Goal: Transaction & Acquisition: Book appointment/travel/reservation

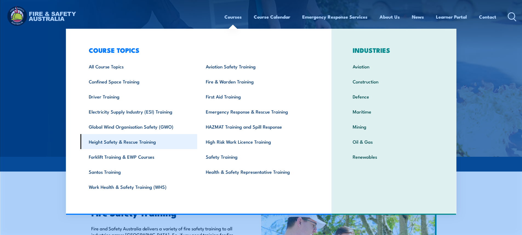
click at [122, 144] on link "Height Safety & Rescue Training" at bounding box center [138, 141] width 117 height 15
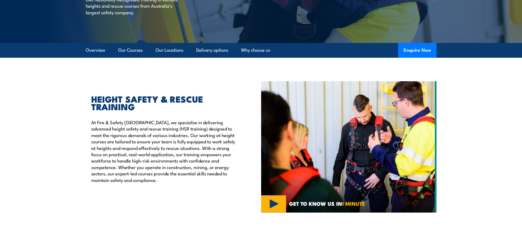
scroll to position [110, 0]
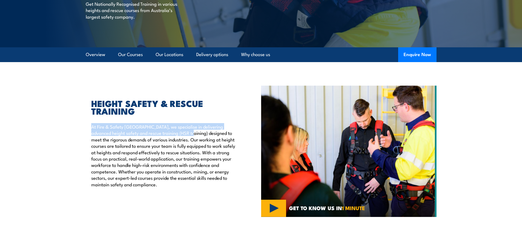
drag, startPoint x: 172, startPoint y: 135, endPoint x: 90, endPoint y: 126, distance: 82.9
click at [90, 126] on div "HEIGHT SAFETY & RESCUE TRAINING At Fire & Safety Australia, we specialise in de…" at bounding box center [161, 143] width 150 height 88
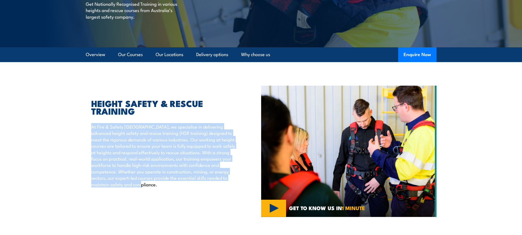
drag, startPoint x: 138, startPoint y: 185, endPoint x: 83, endPoint y: 126, distance: 80.1
click at [83, 126] on section "HEIGHT SAFETY & RESCUE TRAINING At Fire & Safety Australia, we specialise in de…" at bounding box center [261, 151] width 522 height 131
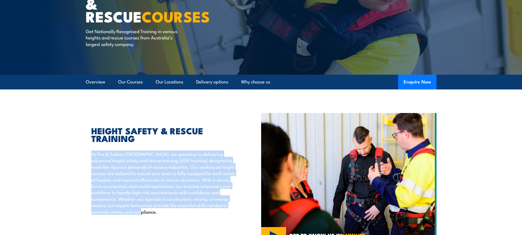
scroll to position [0, 0]
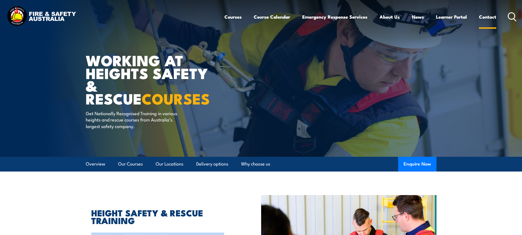
click at [489, 16] on link "Contact" at bounding box center [487, 17] width 17 height 15
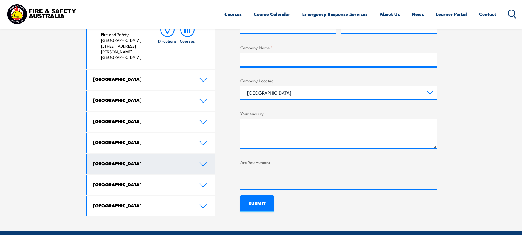
scroll to position [274, 0]
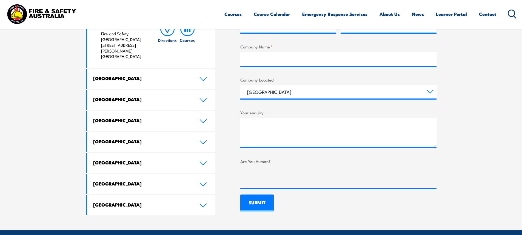
click at [202, 140] on icon at bounding box center [202, 142] width 7 height 4
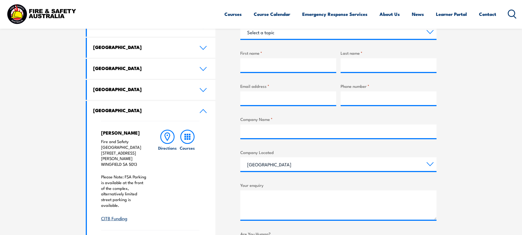
scroll to position [219, 0]
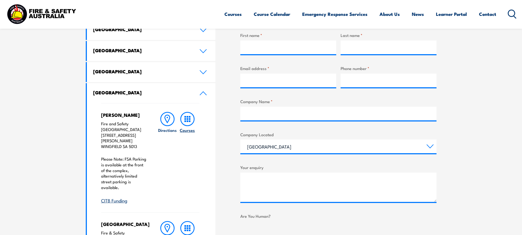
click at [186, 132] on h6 "Courses" at bounding box center [187, 130] width 15 height 6
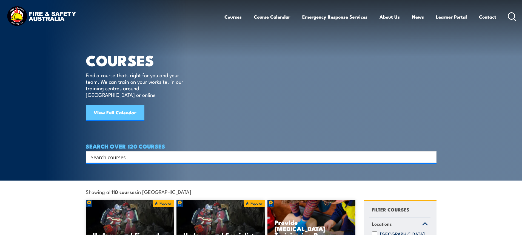
click at [115, 107] on link "View Full Calendar" at bounding box center [115, 113] width 59 height 16
click at [130, 153] on input "Search input" at bounding box center [258, 157] width 334 height 8
type input "height"
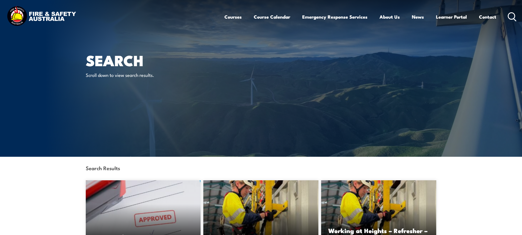
click at [130, 124] on div "Search Scroll down to view search results." at bounding box center [153, 78] width 135 height 157
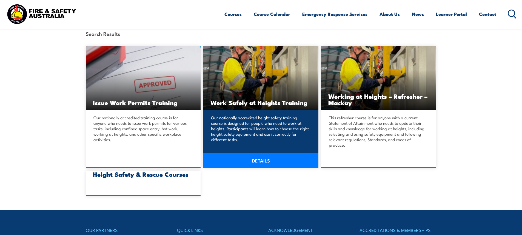
scroll to position [137, 0]
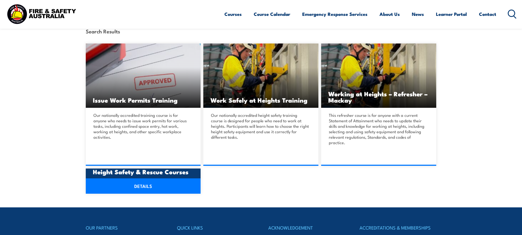
click at [162, 181] on link "DETAILS" at bounding box center [143, 186] width 115 height 15
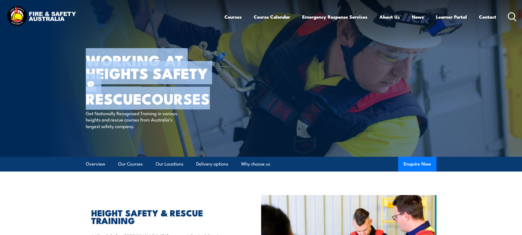
drag, startPoint x: 87, startPoint y: 62, endPoint x: 157, endPoint y: 99, distance: 78.7
click at [157, 99] on h1 "WORKING AT HEIGHTS SAFETY & RESCUE COURSES" at bounding box center [153, 79] width 135 height 51
copy h1 "WORKING AT HEIGHTS SAFETY & RESCUE COURSES"
click at [269, 17] on link "Course Calendar" at bounding box center [272, 17] width 36 height 15
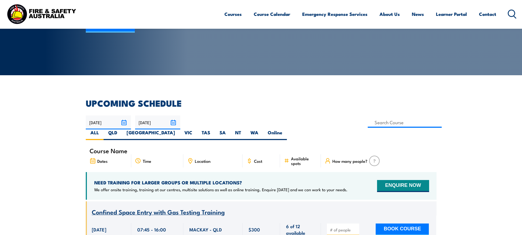
scroll to position [137, 0]
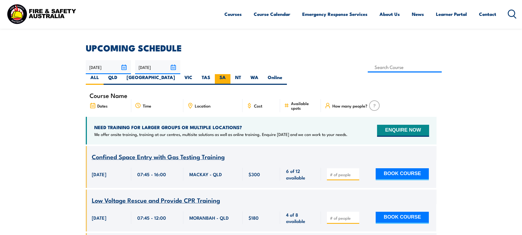
click at [230, 74] on label "SA" at bounding box center [223, 79] width 16 height 11
click at [229, 74] on input "SA" at bounding box center [228, 76] width 4 height 4
radio input "true"
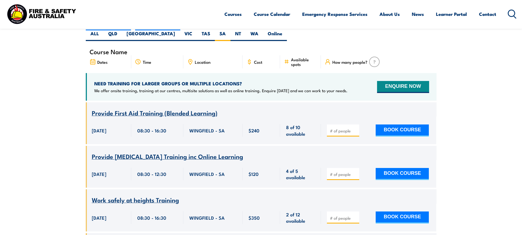
scroll to position [208, 0]
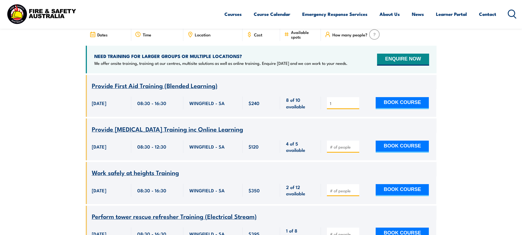
click at [355, 101] on input "1" at bounding box center [343, 103] width 27 height 5
click at [355, 101] on input "2" at bounding box center [343, 103] width 27 height 5
type input "1"
click at [355, 101] on input "1" at bounding box center [343, 103] width 27 height 5
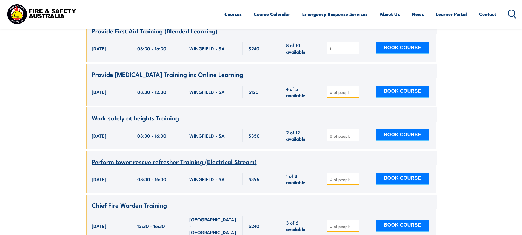
scroll to position [290, 0]
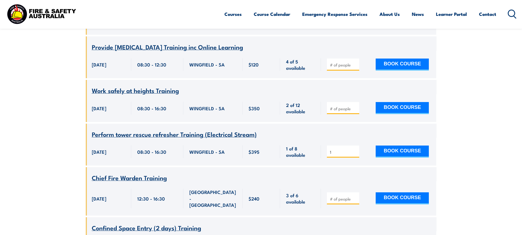
type input "1"
click at [355, 150] on input "1" at bounding box center [343, 152] width 27 height 5
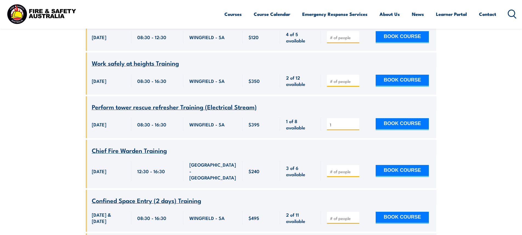
scroll to position [345, 0]
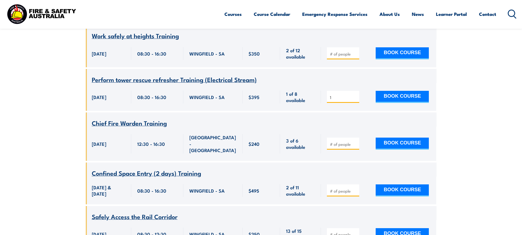
click at [355, 95] on input "1" at bounding box center [343, 97] width 27 height 5
click at [341, 95] on input "1" at bounding box center [343, 97] width 27 height 5
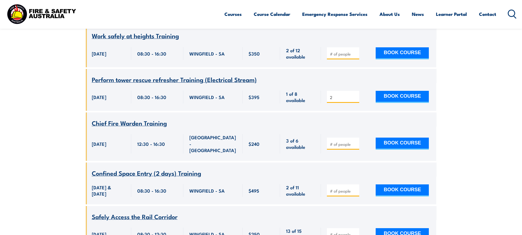
type input "2"
click at [233, 120] on div "Chief Fire Warden Training" at bounding box center [261, 123] width 339 height 7
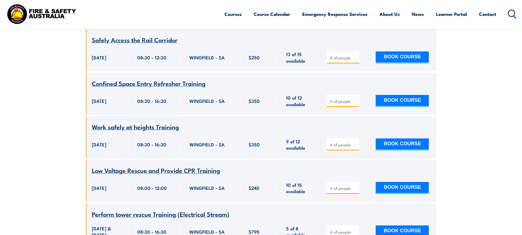
scroll to position [537, 0]
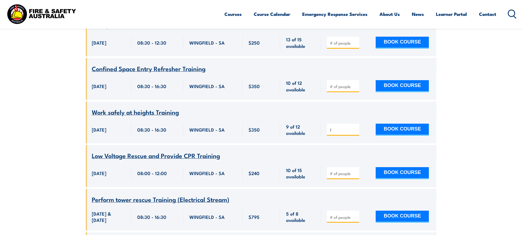
click at [356, 127] on input "1" at bounding box center [343, 129] width 27 height 5
type input "2"
click at [355, 127] on input "2" at bounding box center [343, 129] width 27 height 5
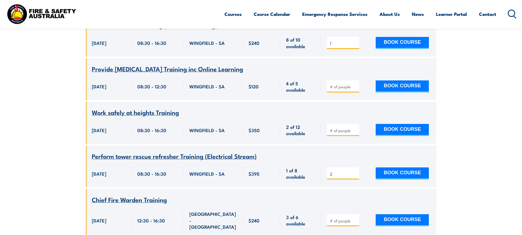
scroll to position [236, 0]
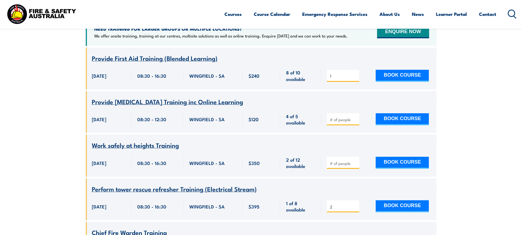
click at [337, 73] on input "1" at bounding box center [343, 75] width 27 height 5
click at [355, 73] on input "1" at bounding box center [343, 75] width 27 height 5
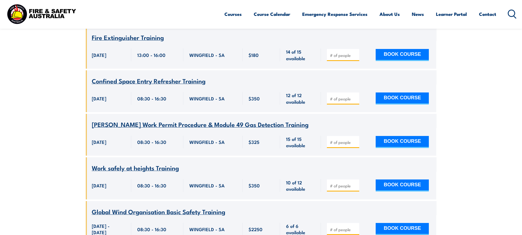
scroll to position [1989, 0]
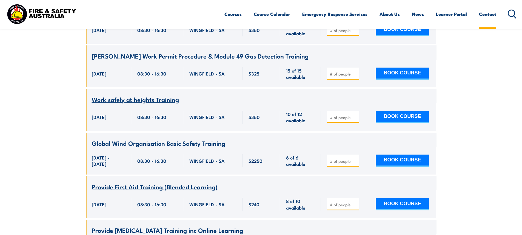
type input "0"
click at [487, 13] on link "Contact" at bounding box center [487, 14] width 17 height 15
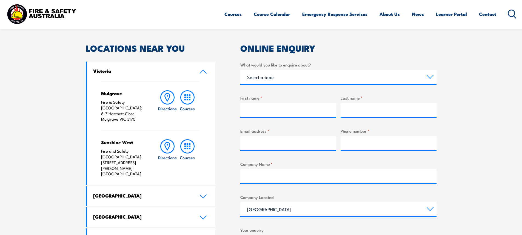
scroll to position [274, 0]
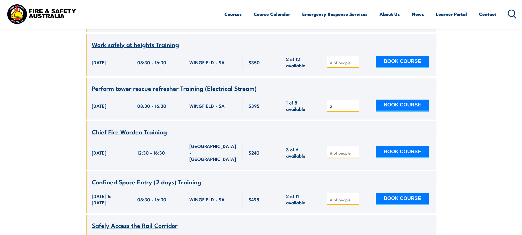
scroll to position [318, 0]
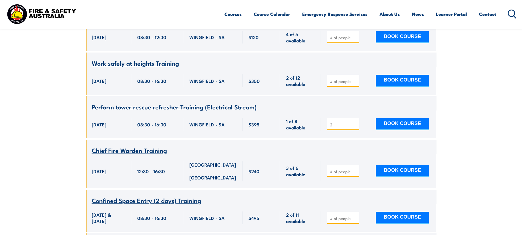
click at [344, 79] on input "number" at bounding box center [343, 81] width 27 height 5
type input "2"
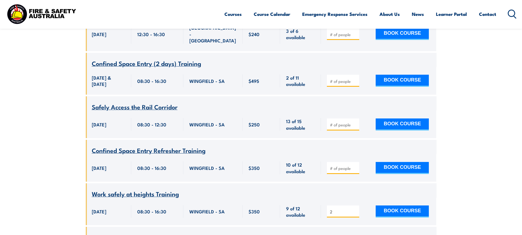
scroll to position [537, 0]
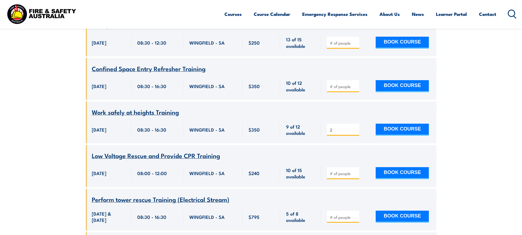
click at [334, 127] on input "2" at bounding box center [343, 129] width 27 height 5
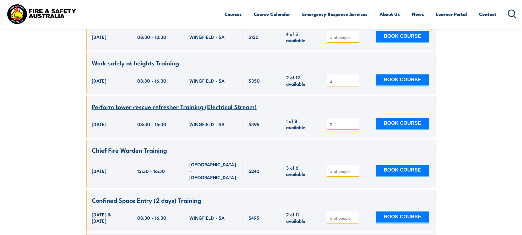
scroll to position [318, 0]
drag, startPoint x: 387, startPoint y: 69, endPoint x: 508, endPoint y: 50, distance: 122.9
click at [334, 122] on input "2" at bounding box center [343, 124] width 27 height 5
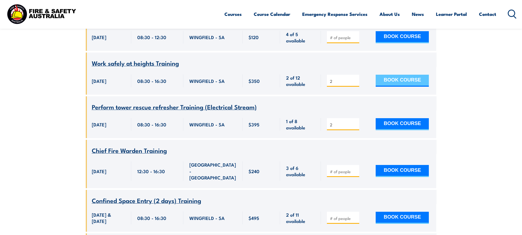
click at [402, 75] on button "BOOK COURSE" at bounding box center [402, 81] width 53 height 12
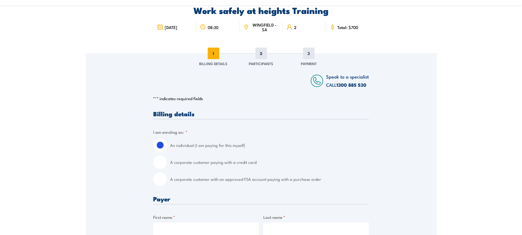
scroll to position [55, 0]
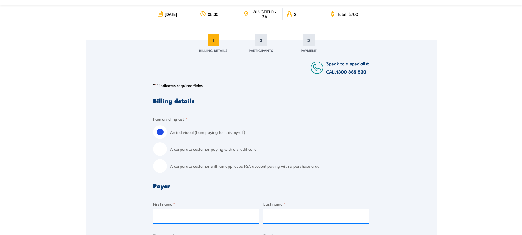
click at [262, 41] on span "2" at bounding box center [261, 41] width 12 height 12
click at [261, 41] on span "2" at bounding box center [261, 41] width 12 height 12
click at [265, 66] on div at bounding box center [215, 67] width 124 height 16
click at [258, 39] on span "2" at bounding box center [261, 41] width 12 height 12
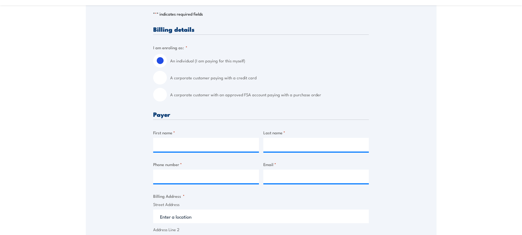
scroll to position [137, 0]
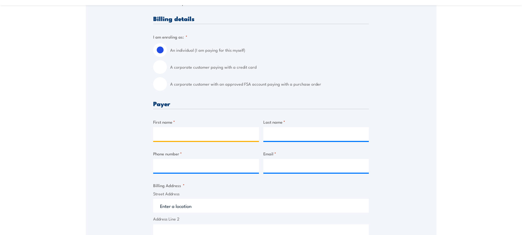
click at [197, 135] on input "First name *" at bounding box center [206, 134] width 106 height 14
click at [217, 134] on input "First name *" at bounding box center [206, 134] width 106 height 14
type input "[PERSON_NAME]"
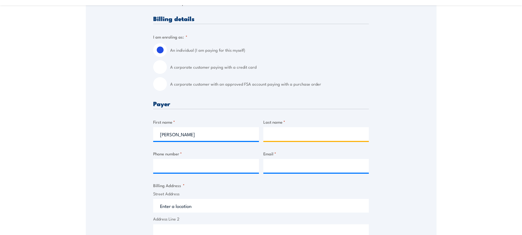
click at [287, 140] on input "Last name *" at bounding box center [316, 134] width 106 height 14
type input "B"
click at [279, 135] on input "[PERSON_NAME]" at bounding box center [316, 134] width 106 height 14
click at [286, 135] on input "Van derwalt" at bounding box center [316, 134] width 106 height 14
drag, startPoint x: 299, startPoint y: 135, endPoint x: 269, endPoint y: 135, distance: 30.4
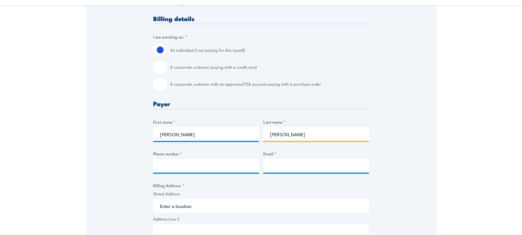
click at [270, 135] on input "[PERSON_NAME]" at bounding box center [316, 134] width 106 height 14
type input "[PERSON_NAME]"
click at [293, 151] on label "Email *" at bounding box center [316, 154] width 106 height 6
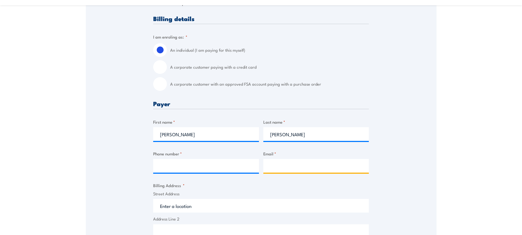
click at [293, 159] on input "Email *" at bounding box center [316, 166] width 106 height 14
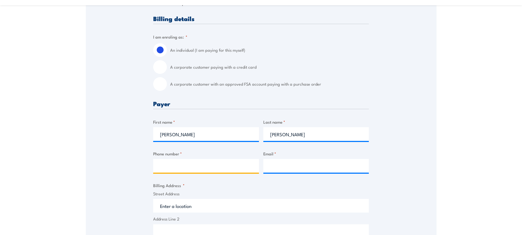
click at [194, 164] on input "Phone number *" at bounding box center [206, 166] width 106 height 14
type input "0437520758"
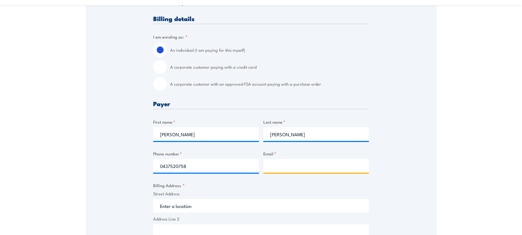
click at [314, 165] on input "Email *" at bounding box center [316, 166] width 106 height 14
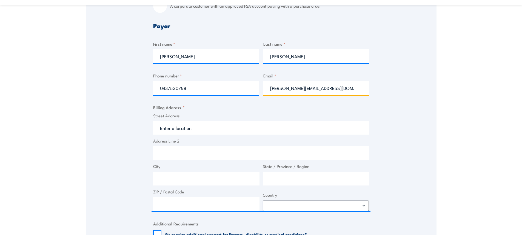
scroll to position [219, 0]
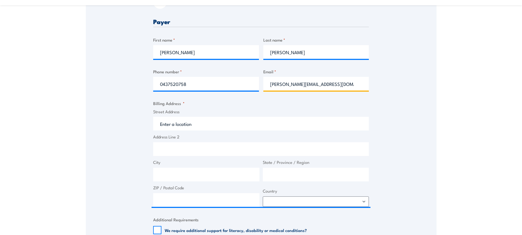
type input "[PERSON_NAME][EMAIL_ADDRESS][DOMAIN_NAME]"
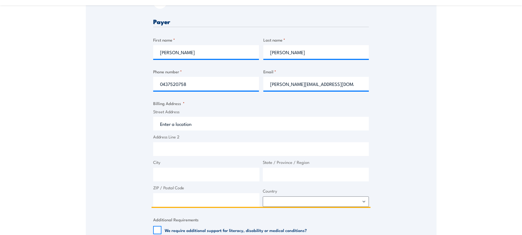
click at [205, 122] on input "Street Address" at bounding box center [261, 124] width 216 height 14
paste input "[STREET_ADDRESS]"
drag, startPoint x: 212, startPoint y: 150, endPoint x: 203, endPoint y: 150, distance: 9.6
click at [203, 150] on input "[STREET_ADDRESS]" at bounding box center [261, 149] width 216 height 14
click at [229, 150] on input "[STREET_ADDRESS]" at bounding box center [261, 149] width 216 height 14
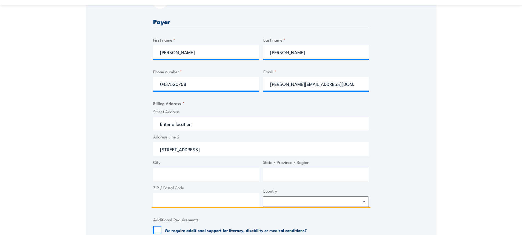
click at [222, 150] on input "[STREET_ADDRESS]" at bounding box center [261, 149] width 216 height 14
drag, startPoint x: 201, startPoint y: 151, endPoint x: 223, endPoint y: 150, distance: 21.9
click at [223, 150] on input "52-55 East Terrace, Adelaide" at bounding box center [261, 149] width 216 height 14
type input "52-55 East Terrace,"
paste input "Adelaide"
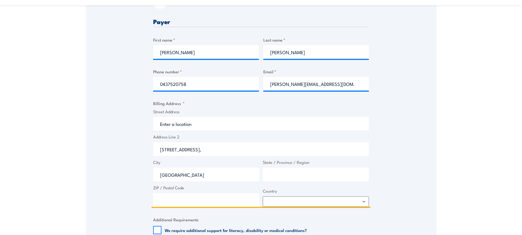
type input "Adelaide"
click at [283, 175] on input "State / Province / Region" at bounding box center [316, 175] width 106 height 14
click at [182, 201] on input "ZIP / Postal Code" at bounding box center [206, 200] width 106 height 14
click at [279, 173] on input "Sa" at bounding box center [316, 175] width 106 height 14
type input "SA"
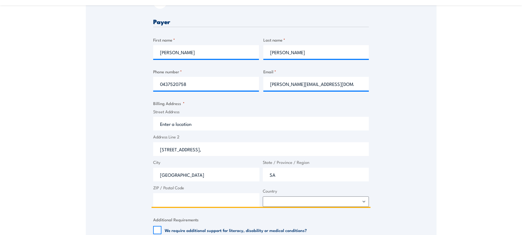
drag, startPoint x: 197, startPoint y: 149, endPoint x: 161, endPoint y: 150, distance: 36.2
click at [161, 150] on input "52-55 East Terrace," at bounding box center [261, 149] width 216 height 14
click at [186, 125] on input "Street Address" at bounding box center [261, 124] width 216 height 14
paste input "52-55 East Terrace,"
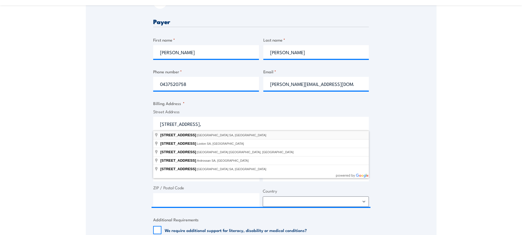
type input "52-55 East Terrace, Adelaide SA, Australia"
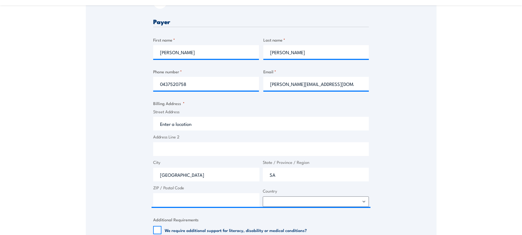
type input "52 East Terrace"
type input "Adelaide"
type input "[GEOGRAPHIC_DATA]"
type input "5000"
select select "Australia"
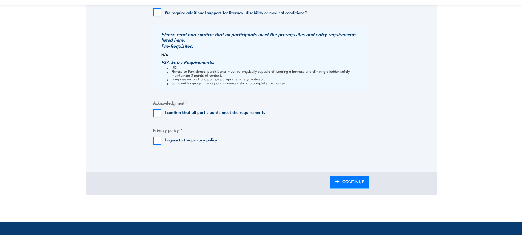
scroll to position [438, 0]
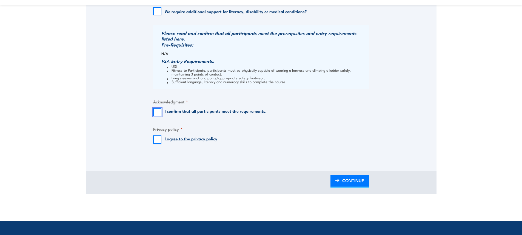
click at [157, 111] on input "I confirm that all participants meet the requirements." at bounding box center [157, 112] width 8 height 8
checkbox input "true"
click at [158, 139] on input "I agree to the privacy policy ." at bounding box center [157, 140] width 8 height 8
checkbox input "true"
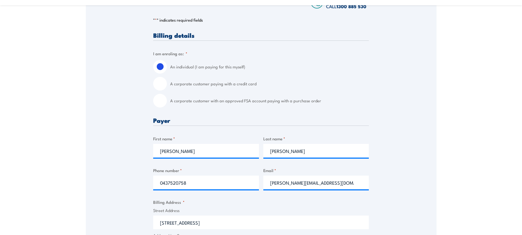
scroll to position [110, 0]
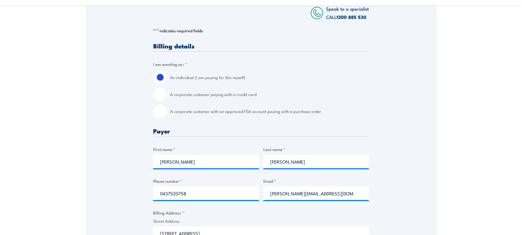
click at [155, 95] on input "A corporate customer paying with a credit card" at bounding box center [160, 95] width 14 height 14
radio input "true"
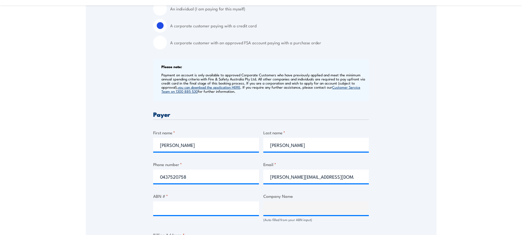
scroll to position [219, 0]
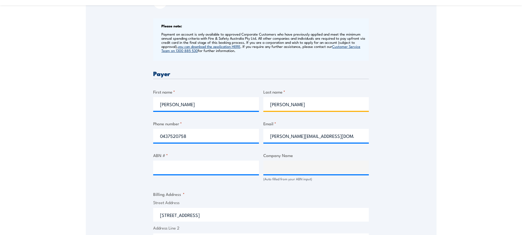
click at [291, 104] on input "Van der walt" at bounding box center [316, 104] width 106 height 14
type input "Van Der walt"
click at [222, 171] on input "ABN # *" at bounding box center [206, 168] width 106 height 14
click at [218, 168] on input "ABN # *" at bounding box center [206, 168] width 106 height 14
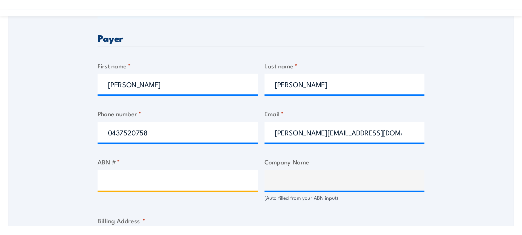
scroll to position [274, 0]
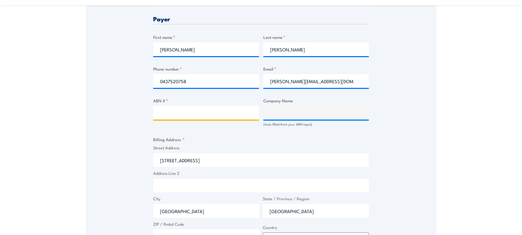
click at [177, 110] on input "ABN # *" at bounding box center [206, 113] width 106 height 14
paste input "44 799 682 972"
drag, startPoint x: 199, startPoint y: 117, endPoint x: 146, endPoint y: 116, distance: 53.1
click at [146, 116] on div "Speak to a specialist CALL [PHONE_NUMBER] CALL [PHONE_NUMBER] " * " indicates r…" at bounding box center [261, 116] width 351 height 590
paste input "1 094 482 416"
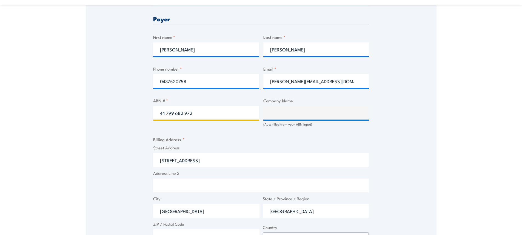
type input "41 094 482 416"
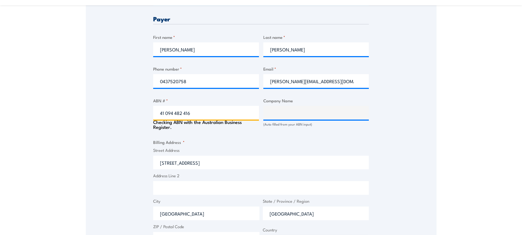
type input "ELECTRANET PTY LIMITED"
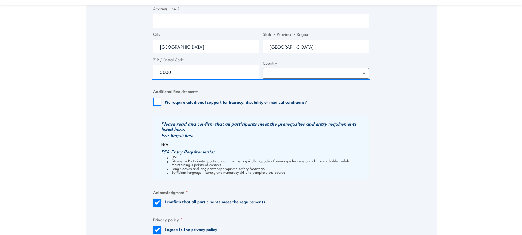
scroll to position [493, 0]
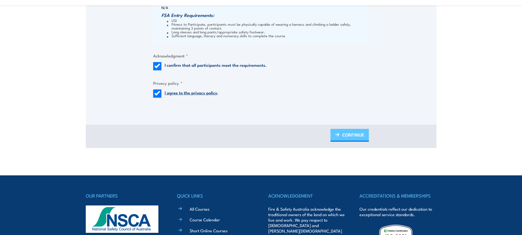
type input "41 094 482 416"
click at [348, 134] on span "CONTINUE" at bounding box center [353, 135] width 22 height 15
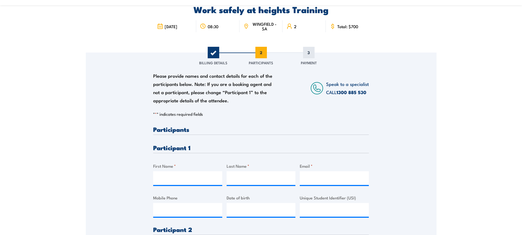
scroll to position [82, 0]
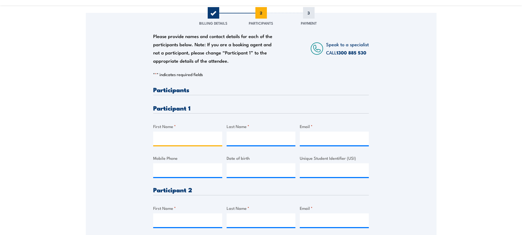
click at [184, 139] on input "First Name *" at bounding box center [187, 139] width 69 height 14
click at [188, 135] on input "First Name *" at bounding box center [187, 139] width 69 height 14
click at [201, 141] on input "First Name *" at bounding box center [187, 139] width 69 height 14
type input "m"
type input "l"
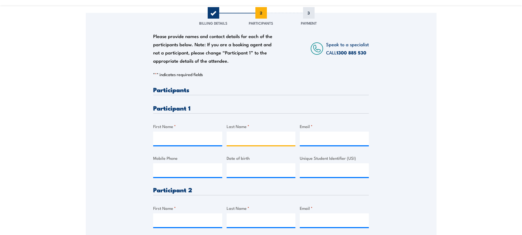
click at [236, 138] on input "Last Name *" at bounding box center [261, 139] width 69 height 14
type input "mICHAEL lOCYER"
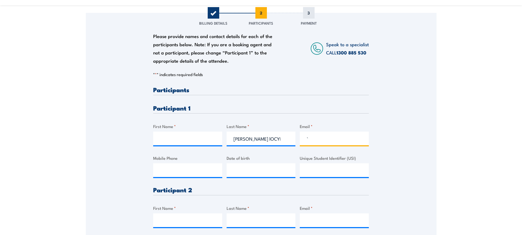
type input "`"
drag, startPoint x: 270, startPoint y: 138, endPoint x: 220, endPoint y: 138, distance: 49.6
click at [220, 138] on div "Please provide names and contact details for each of the participants below. No…" at bounding box center [261, 178] width 216 height 182
type input "Lockyer"
click at [184, 144] on input "First Name *" at bounding box center [187, 139] width 69 height 14
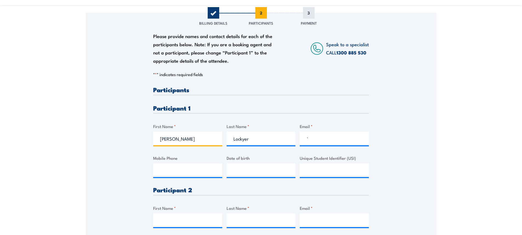
type input "Michael"
click at [316, 137] on input "`" at bounding box center [334, 139] width 69 height 14
paste input "lockyer.mike@electranet.com.au"
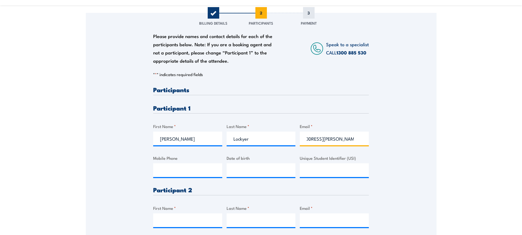
type input "`lockyer.mike@electranet.com.au"
click at [178, 172] on input "Mobile Phone" at bounding box center [187, 171] width 69 height 14
paste input "0487 893 160"
type input "0487 893 160"
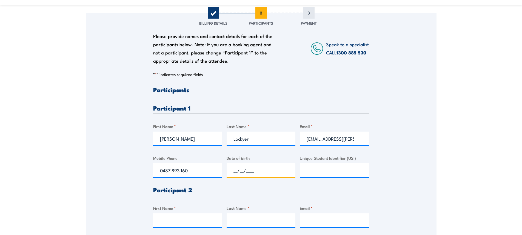
paste input "20/02/1992"
type input "20/02/1992"
click at [313, 172] on input "Unique Student Identifier (USI)" at bounding box center [334, 171] width 69 height 14
paste input "4KVVLGZ5Z7"
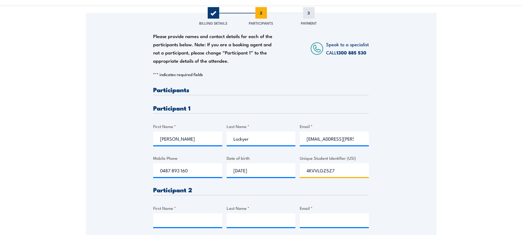
type input "4KVVLGZ5Z7"
click at [386, 163] on div "Please provide names and contact details for each of the participants below. No…" at bounding box center [261, 142] width 351 height 258
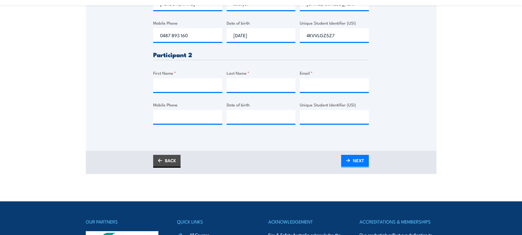
scroll to position [219, 0]
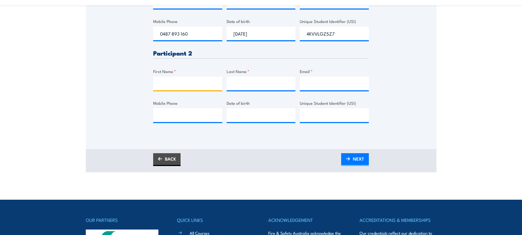
drag, startPoint x: 175, startPoint y: 85, endPoint x: 179, endPoint y: 83, distance: 4.3
click at [175, 85] on input "First Name *" at bounding box center [187, 84] width 69 height 14
type input "Hamish"
click at [250, 85] on input "Last Name *" at bounding box center [261, 84] width 69 height 14
type input "[PERSON_NAME]"
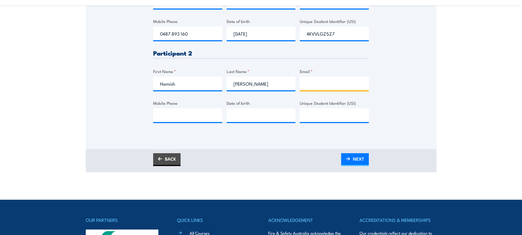
click at [313, 81] on input "Email *" at bounding box center [334, 84] width 69 height 14
paste input "[PERSON_NAME][EMAIL_ADDRESS][DOMAIN_NAME]"
type input "[PERSON_NAME][EMAIL_ADDRESS][DOMAIN_NAME]"
click at [184, 116] on input "Mobile Phone" at bounding box center [187, 115] width 69 height 14
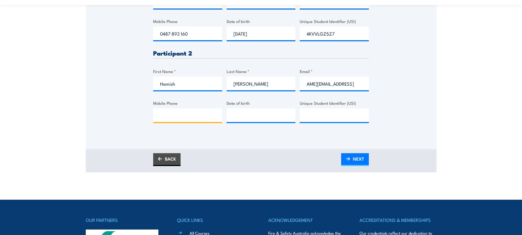
scroll to position [0, 0]
click at [193, 117] on input "Mobile Phone" at bounding box center [187, 115] width 69 height 14
paste input "0499 519 347"
type input "0499 519 347"
click at [256, 115] on input "__/__/____" at bounding box center [261, 115] width 69 height 14
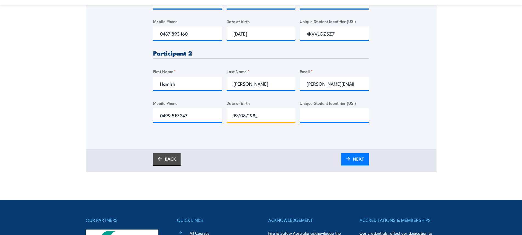
type input "[DATE]"
click at [318, 122] on div at bounding box center [334, 115] width 69 height 14
click at [325, 114] on input "Unique Student Identifier (USI)" at bounding box center [334, 115] width 69 height 14
click at [322, 114] on input "Unique Student Identifier (USI)" at bounding box center [334, 115] width 69 height 14
paste input "NN7VM6D55N"
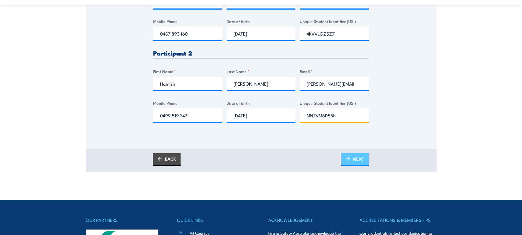
type input "NN7VM6D55N"
click at [357, 160] on span "NEXT" at bounding box center [358, 159] width 11 height 15
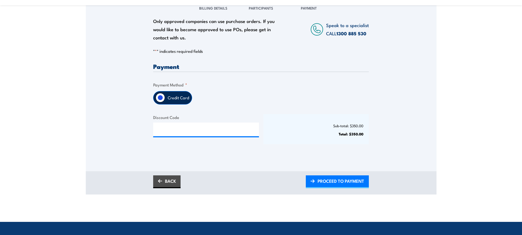
scroll to position [110, 0]
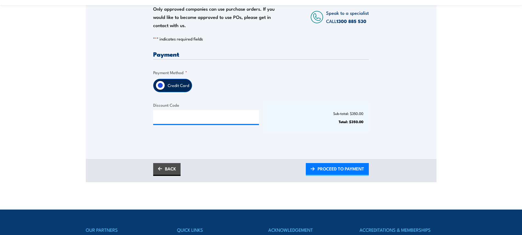
click at [306, 163] on link "PROCEED TO PAYMENT" at bounding box center [337, 169] width 63 height 13
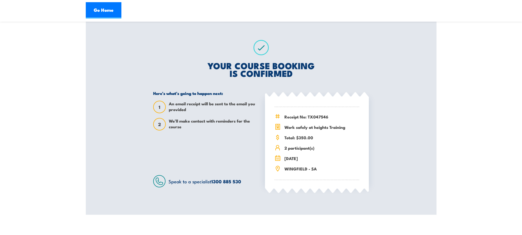
scroll to position [82, 0]
click at [109, 11] on link "Go Home" at bounding box center [104, 10] width 36 height 16
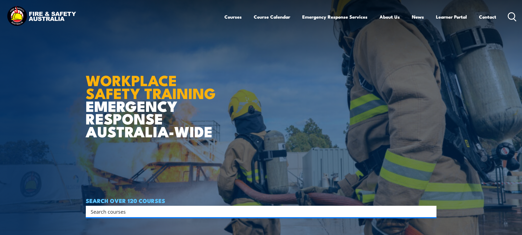
click at [130, 213] on input "Search input" at bounding box center [258, 212] width 334 height 8
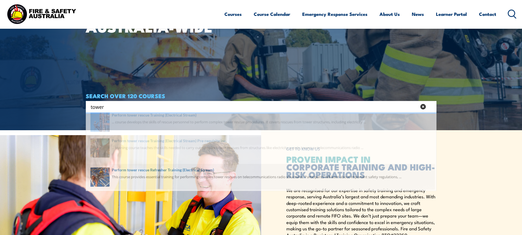
scroll to position [110, 0]
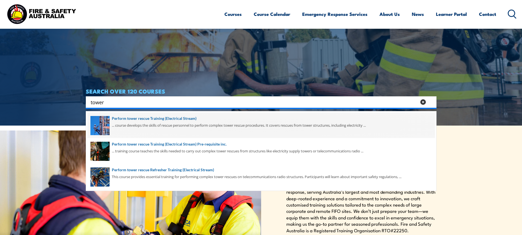
type input "tower"
click at [146, 121] on span at bounding box center [260, 126] width 347 height 26
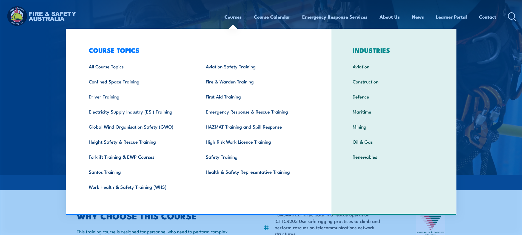
click at [235, 18] on link "Courses" at bounding box center [232, 17] width 17 height 15
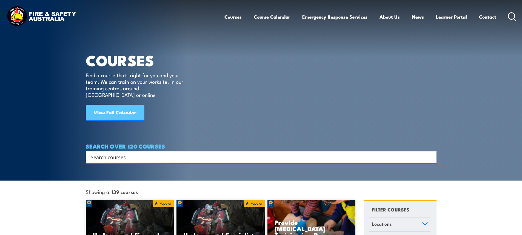
click at [112, 107] on link "View Full Calendar" at bounding box center [115, 113] width 59 height 16
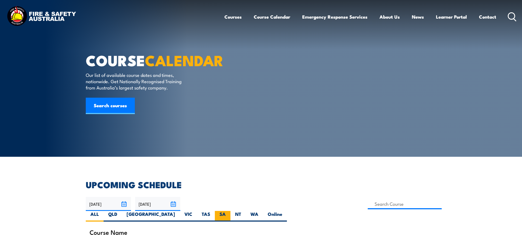
click at [230, 211] on label "SA" at bounding box center [223, 216] width 16 height 11
click at [229, 211] on input "SA" at bounding box center [228, 213] width 4 height 4
radio input "true"
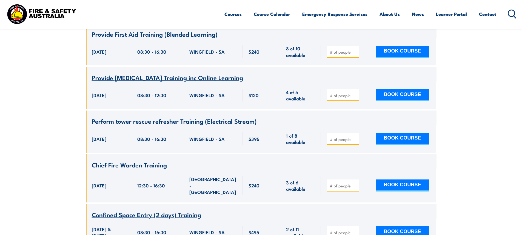
scroll to position [263, 0]
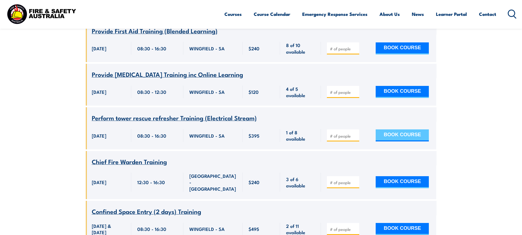
click at [400, 130] on button "BOOK COURSE" at bounding box center [402, 136] width 53 height 12
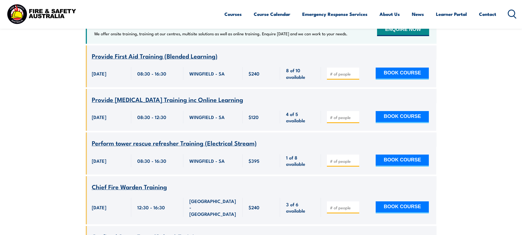
scroll to position [236, 0]
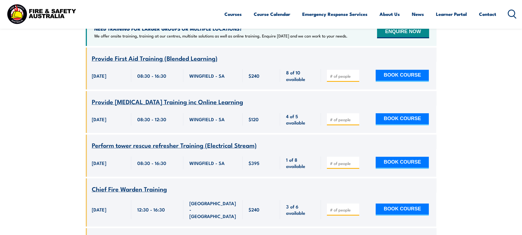
click at [336, 161] on input "number" at bounding box center [343, 163] width 27 height 5
type input "2"
click at [409, 157] on button "BOOK COURSE" at bounding box center [402, 163] width 53 height 12
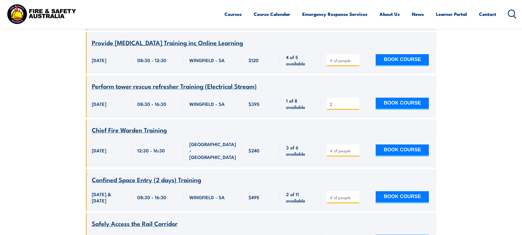
scroll to position [263, 0]
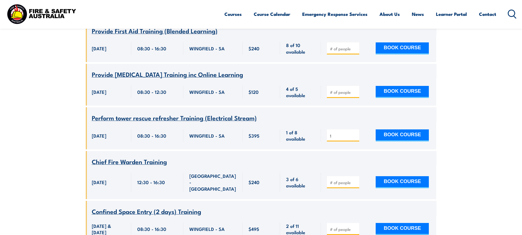
type input "1"
click at [355, 133] on input "1" at bounding box center [343, 135] width 27 height 5
click at [396, 130] on button "BOOK COURSE" at bounding box center [402, 136] width 53 height 12
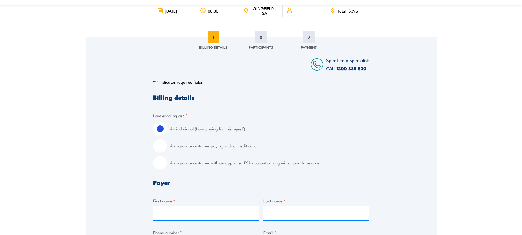
scroll to position [82, 0]
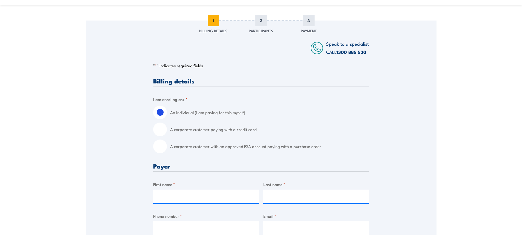
click at [162, 130] on input "A corporate customer paying with a credit card" at bounding box center [160, 130] width 14 height 14
radio input "true"
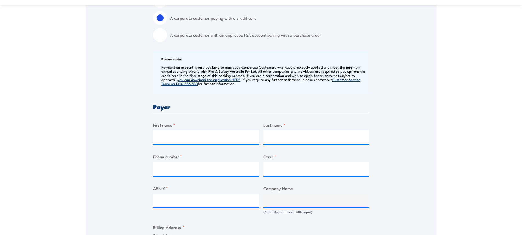
scroll to position [219, 0]
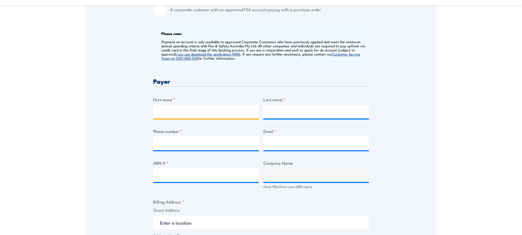
click at [182, 113] on input "First name *" at bounding box center [206, 112] width 106 height 14
type input "[PERSON_NAME]"
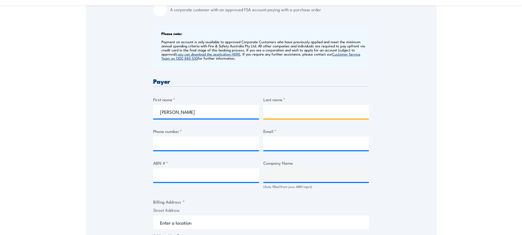
type input "[PERSON_NAME]"
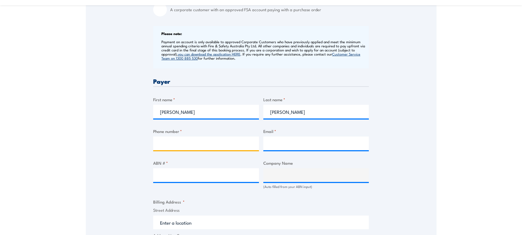
type input "0437520758"
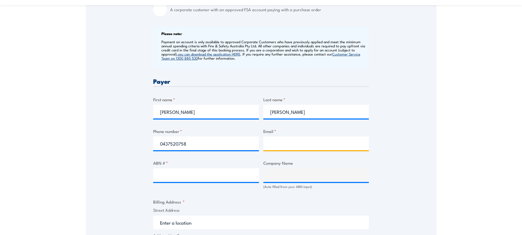
type input "[PERSON_NAME][EMAIL_ADDRESS][DOMAIN_NAME]"
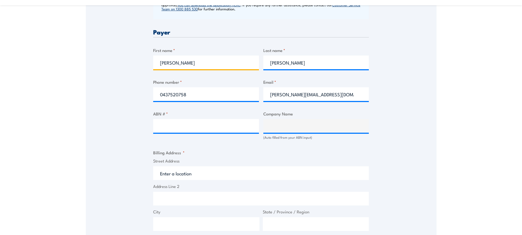
scroll to position [274, 0]
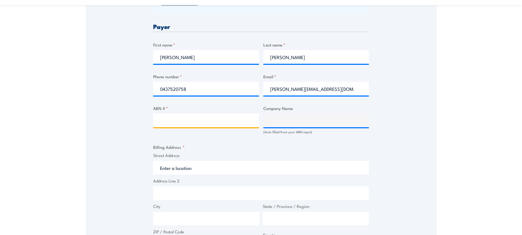
click at [188, 121] on input "ABN # *" at bounding box center [206, 121] width 106 height 14
drag, startPoint x: 188, startPoint y: 121, endPoint x: 418, endPoint y: 92, distance: 231.6
click at [418, 92] on div "Speak to a specialist CALL 1300 885 530 CALL 1300 885 530 " * " indicates requi…" at bounding box center [261, 153] width 351 height 649
paste input "41 094 482 416"
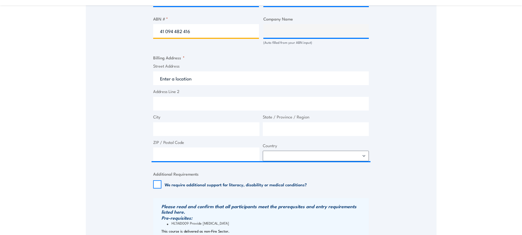
scroll to position [384, 0]
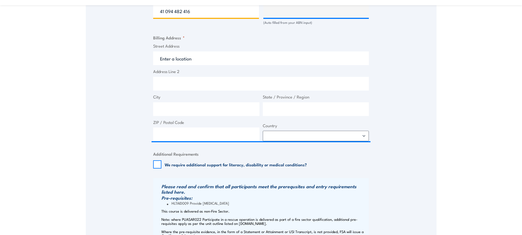
type input "41 094 482 416"
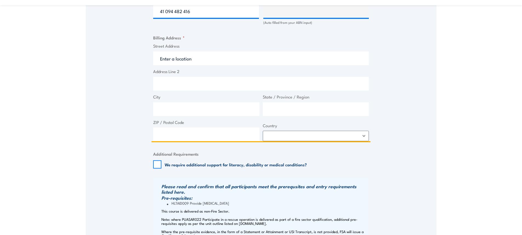
click at [202, 59] on input "Street Address" at bounding box center [261, 59] width 216 height 14
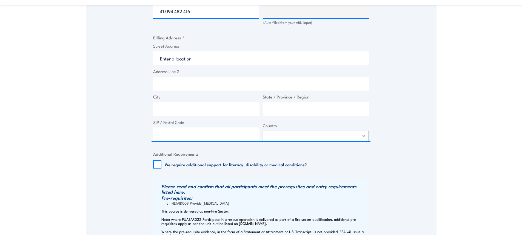
click at [131, 64] on div "Speak to a specialist CALL 1300 885 530 CALL 1300 885 530 " * " indicates requi…" at bounding box center [261, 43] width 351 height 649
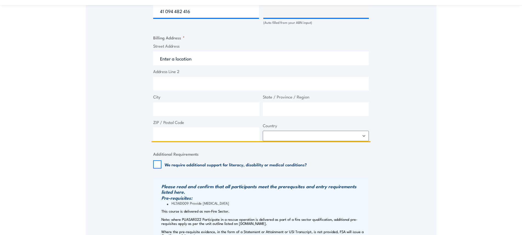
click at [198, 58] on input "Street Address" at bounding box center [261, 59] width 216 height 14
click at [182, 85] on input "Address Line 2" at bounding box center [261, 84] width 216 height 14
click at [201, 58] on input "Street Address" at bounding box center [261, 59] width 216 height 14
click at [178, 61] on input "55" at bounding box center [261, 59] width 216 height 14
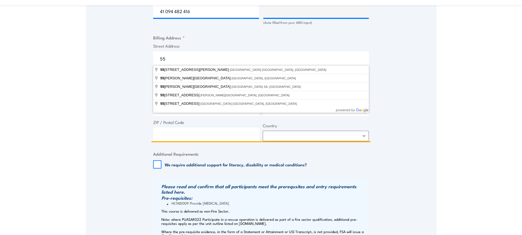
drag, startPoint x: 178, startPoint y: 60, endPoint x: 160, endPoint y: 61, distance: 17.8
click at [160, 61] on input "55" at bounding box center [261, 59] width 216 height 14
paste input "2-55 East Terrace"
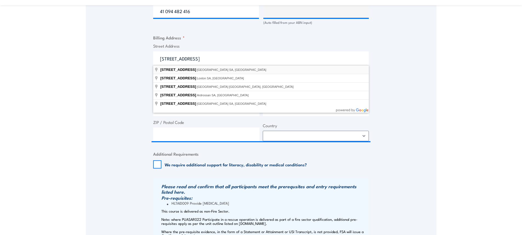
type input "52-55 East Terrace, Adelaide SA, Australia"
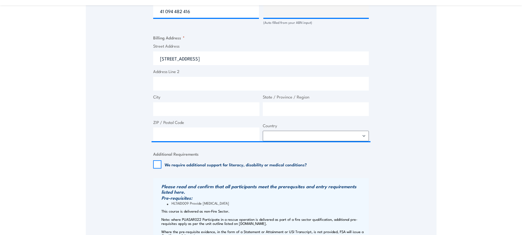
type input "52 East Terrace"
type input "Adelaide"
type input "South Australia"
type input "5000"
select select "Australia"
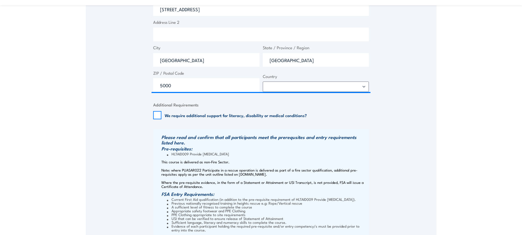
scroll to position [520, 0]
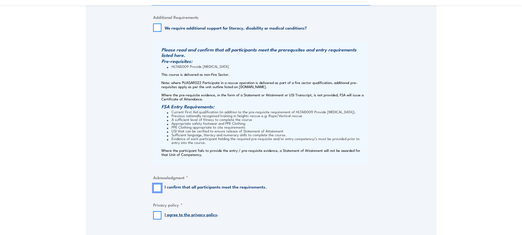
click at [158, 192] on input "I confirm that all participants meet the requirements." at bounding box center [157, 188] width 8 height 8
checkbox input "true"
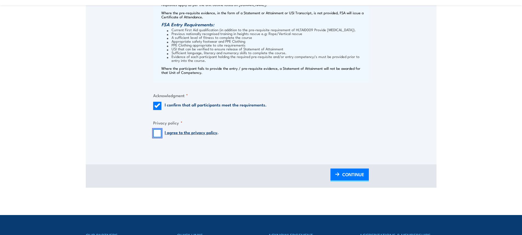
click at [157, 138] on input "I agree to the privacy policy ." at bounding box center [157, 133] width 8 height 8
checkbox input "true"
click at [353, 180] on span "CONTINUE" at bounding box center [353, 174] width 22 height 15
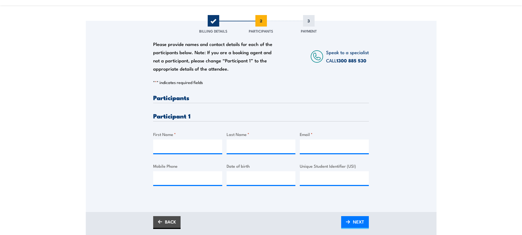
scroll to position [110, 0]
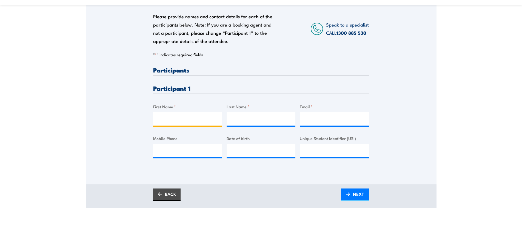
click at [189, 119] on input "First Name *" at bounding box center [187, 119] width 69 height 14
type input "Mike"
click at [259, 119] on input "Last Name *" at bounding box center [261, 119] width 69 height 14
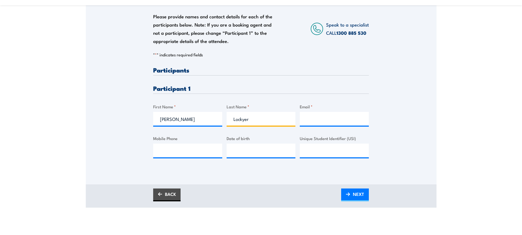
type input "Lockyer"
paste input "lockyer.mike@electranet.com.au"
type input "lockyer.mike@electranet.com.au"
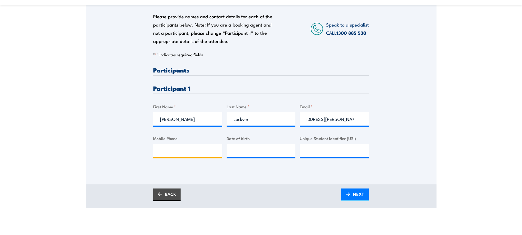
click at [178, 150] on input "Mobile Phone" at bounding box center [187, 151] width 69 height 14
click at [179, 144] on input "Mobile Phone" at bounding box center [187, 151] width 69 height 14
paste input "0487 893 160"
type input "0487 893 160"
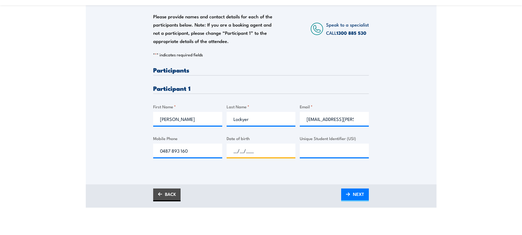
click at [259, 148] on input "__/__/____" at bounding box center [261, 151] width 69 height 14
paste input "20/02/1992"
type input "20/02/1992"
click at [321, 147] on input "Unique Student Identifier (USI)" at bounding box center [334, 151] width 69 height 14
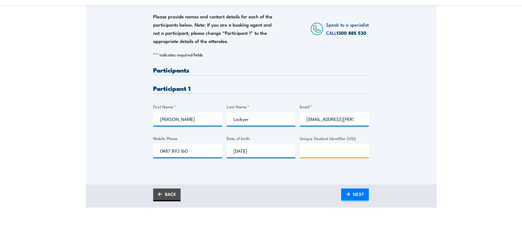
click at [321, 147] on input "Unique Student Identifier (USI)" at bounding box center [334, 151] width 69 height 14
paste input "4KVVLGZ5Z7"
type input "4KVVLGZ5Z7"
click at [360, 191] on span "NEXT" at bounding box center [358, 194] width 11 height 15
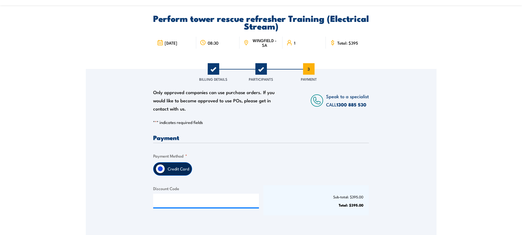
scroll to position [110, 0]
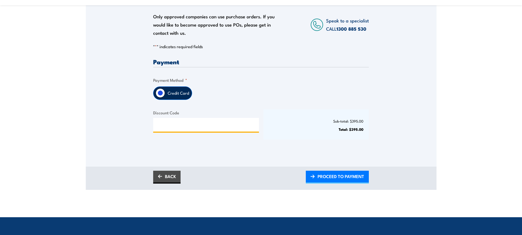
click at [189, 126] on input "Discount Code" at bounding box center [206, 125] width 106 height 14
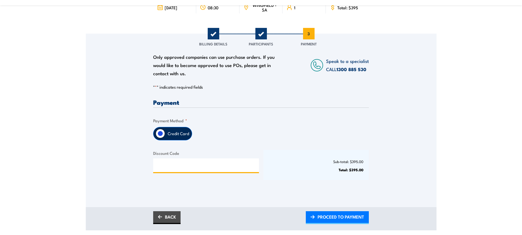
scroll to position [137, 0]
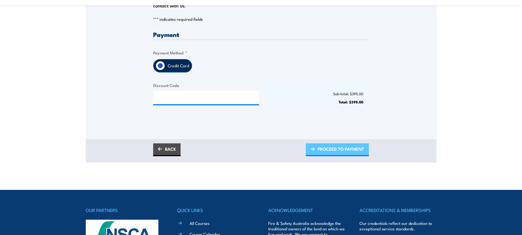
click at [336, 150] on span "PROCEED TO PAYMENT" at bounding box center [340, 149] width 47 height 15
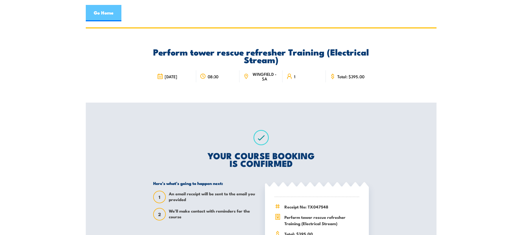
click at [103, 12] on link "Go Home" at bounding box center [104, 13] width 36 height 16
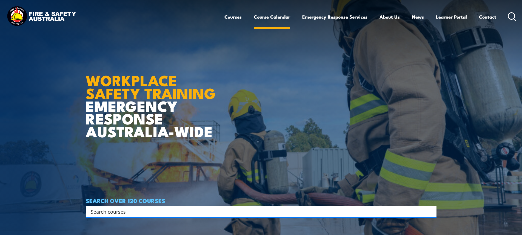
click at [266, 15] on link "Course Calendar" at bounding box center [272, 17] width 36 height 15
click at [267, 18] on link "Course Calendar" at bounding box center [272, 17] width 36 height 15
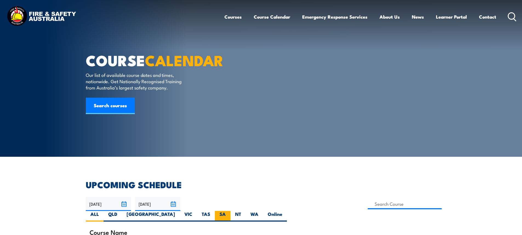
click at [230, 211] on label "SA" at bounding box center [223, 216] width 16 height 11
click at [229, 211] on input "SA" at bounding box center [228, 213] width 4 height 4
radio input "true"
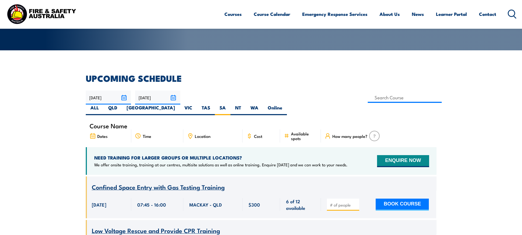
scroll to position [110, 0]
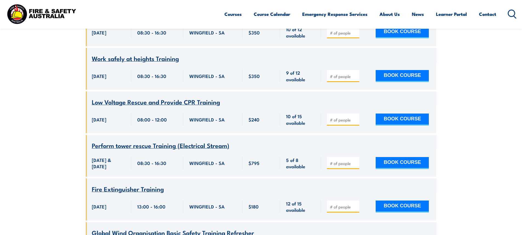
scroll to position [510, 0]
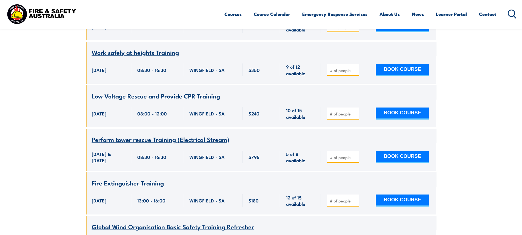
click at [337, 155] on input "number" at bounding box center [343, 157] width 27 height 5
type input "1"
click at [354, 155] on input "1" at bounding box center [343, 157] width 27 height 5
click at [395, 151] on button "BOOK COURSE" at bounding box center [402, 157] width 53 height 12
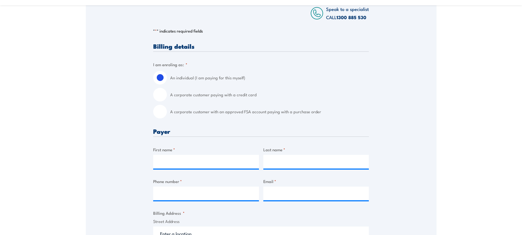
scroll to position [110, 0]
drag, startPoint x: 207, startPoint y: 162, endPoint x: 207, endPoint y: 165, distance: 3.0
click at [207, 162] on input "First name *" at bounding box center [206, 162] width 106 height 14
type input "[PERSON_NAME]"
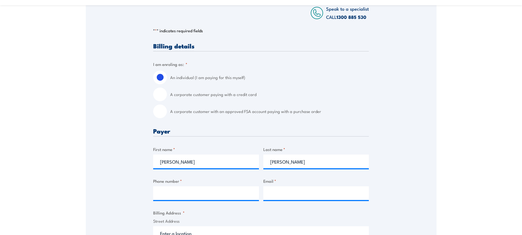
type input "0437520758"
type input "[PERSON_NAME][EMAIL_ADDRESS][DOMAIN_NAME]"
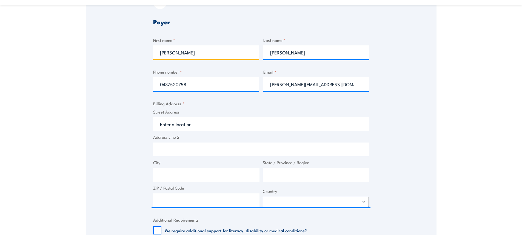
scroll to position [219, 0]
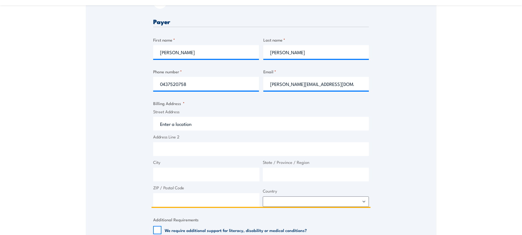
click at [203, 130] on input "Street Address" at bounding box center [261, 124] width 216 height 14
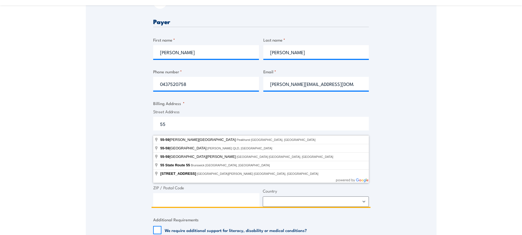
type input "5"
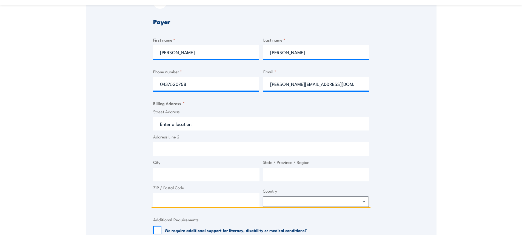
paste input "[STREET_ADDRESS]"
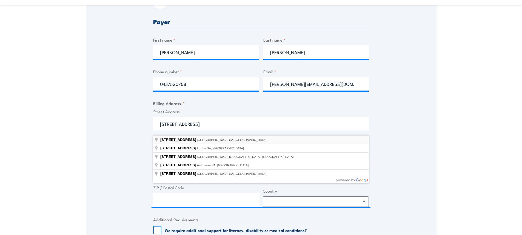
type input "[STREET_ADDRESS]"
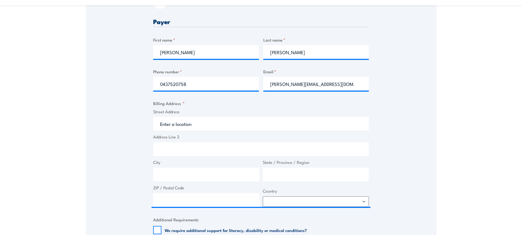
type input "[STREET_ADDRESS]"
type input "[GEOGRAPHIC_DATA]"
type input "5000"
select select "[GEOGRAPHIC_DATA]"
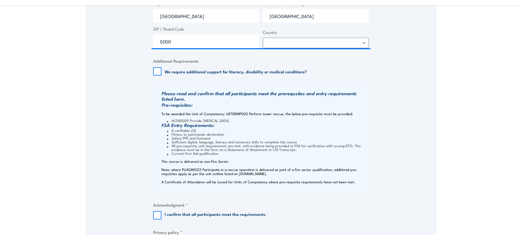
scroll to position [438, 0]
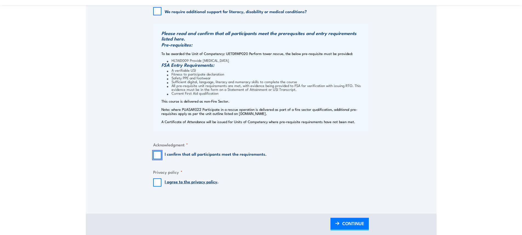
click at [158, 159] on input "I confirm that all participants meet the requirements." at bounding box center [157, 155] width 8 height 8
checkbox input "true"
click at [156, 187] on input "I agree to the privacy policy ." at bounding box center [157, 183] width 8 height 8
checkbox input "true"
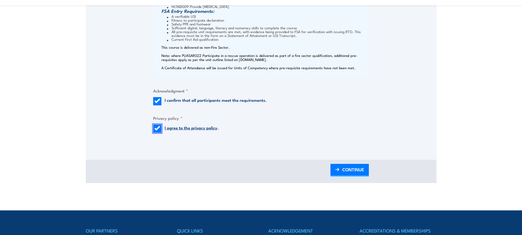
scroll to position [493, 0]
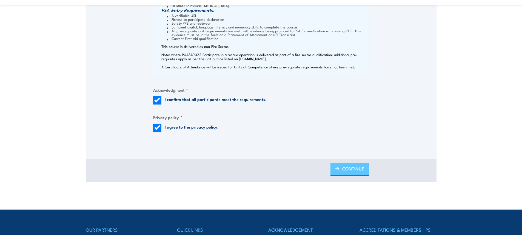
click at [351, 176] on span "CONTINUE" at bounding box center [353, 169] width 22 height 15
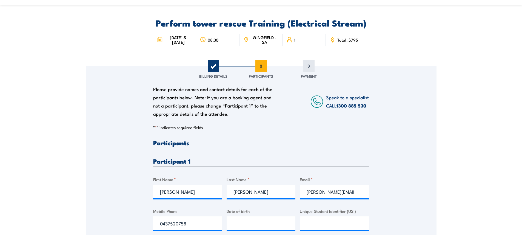
scroll to position [55, 0]
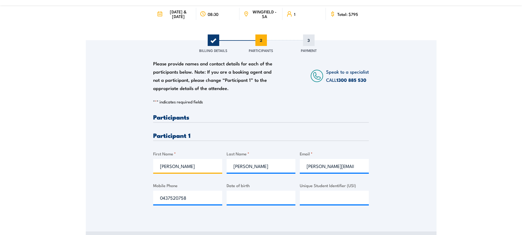
click at [185, 170] on input "[PERSON_NAME]" at bounding box center [187, 166] width 69 height 14
drag, startPoint x: 186, startPoint y: 172, endPoint x: 148, endPoint y: 170, distance: 37.6
click at [148, 170] on div "Please provide names and contact details for each of the participants below. No…" at bounding box center [261, 128] width 351 height 176
drag, startPoint x: 183, startPoint y: 203, endPoint x: 140, endPoint y: 202, distance: 43.0
click at [142, 202] on div "Please provide names and contact details for each of the participants below. No…" at bounding box center [261, 128] width 351 height 176
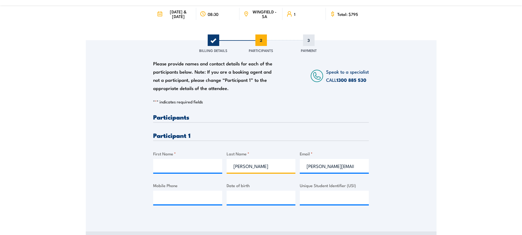
drag, startPoint x: 274, startPoint y: 170, endPoint x: 213, endPoint y: 171, distance: 60.5
click at [222, 172] on div "Please provide names and contact details for each of the participants below. No…" at bounding box center [261, 164] width 216 height 100
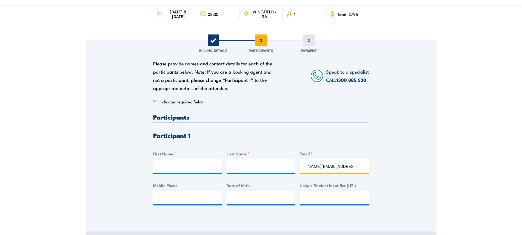
drag, startPoint x: 358, startPoint y: 173, endPoint x: 279, endPoint y: 170, distance: 78.9
click at [281, 170] on div "Please provide names and contact details for each of the participants below. No…" at bounding box center [261, 164] width 216 height 100
type input "anet.com.au"
drag, startPoint x: 341, startPoint y: 169, endPoint x: 283, endPoint y: 178, distance: 58.1
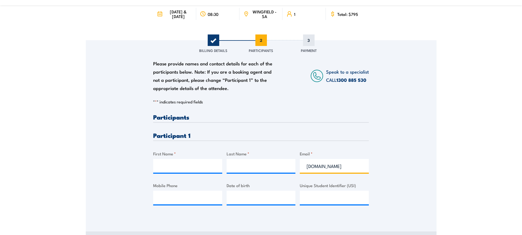
click at [284, 172] on div "Please provide names and contact details for each of the participants below. No…" at bounding box center [261, 164] width 216 height 100
click at [190, 173] on input "First Name *" at bounding box center [187, 166] width 69 height 14
paste input "Hamish Keogan"
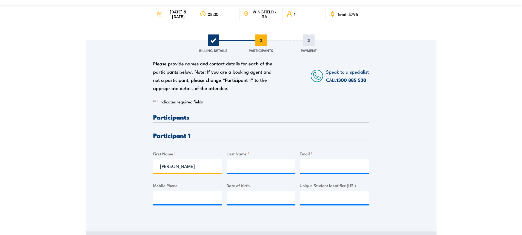
drag, startPoint x: 198, startPoint y: 173, endPoint x: 177, endPoint y: 171, distance: 21.2
click at [177, 171] on input "Hamish Keogan" at bounding box center [187, 166] width 69 height 14
type input "Hamish"
paste input "Keogan"
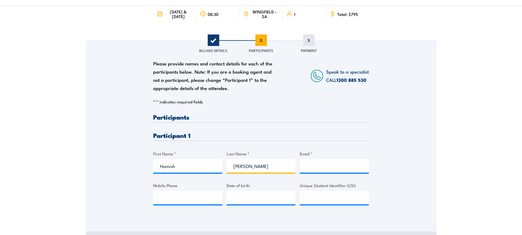
type input "Keogan"
click at [317, 172] on input "Email *" at bounding box center [334, 166] width 69 height 14
paste input "keogan.hamish@electranet.com.au"
type input "keogan.hamish@electranet.com.au"
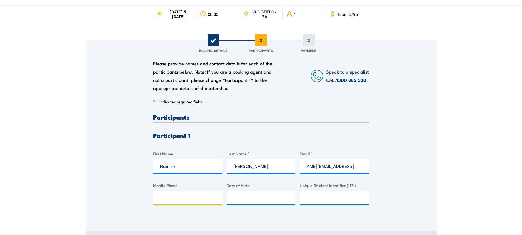
click at [170, 204] on input "Mobile Phone" at bounding box center [187, 198] width 69 height 14
click at [181, 202] on input "Mobile Phone" at bounding box center [187, 198] width 69 height 14
paste input "0409 192 247"
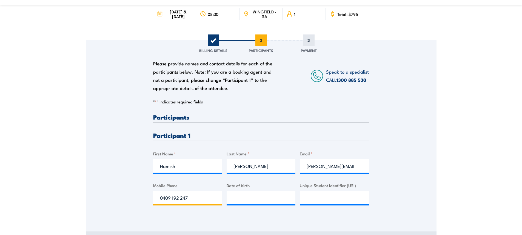
type input "0409 192 247"
click at [273, 199] on input "__/__/____" at bounding box center [261, 198] width 69 height 14
paste input "2/11/1987"
click at [265, 204] on input "12/11/1987" at bounding box center [261, 198] width 69 height 14
type input "12/11/1987"
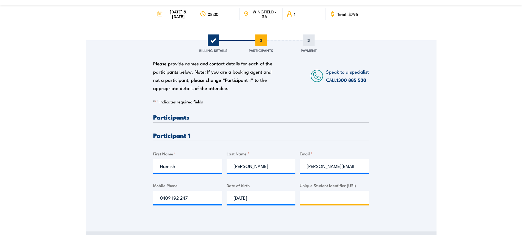
click at [315, 203] on input "Unique Student Identifier (USI)" at bounding box center [334, 198] width 69 height 14
paste input "NN7VM6D55N"
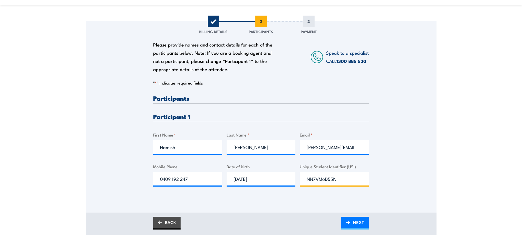
scroll to position [137, 0]
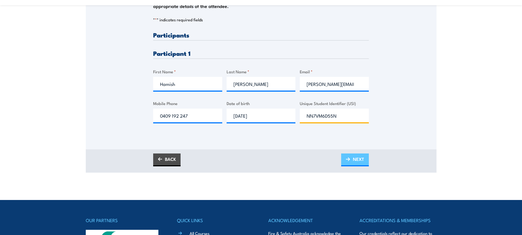
type input "NN7VM6D55N"
click at [353, 163] on span "NEXT" at bounding box center [358, 159] width 11 height 15
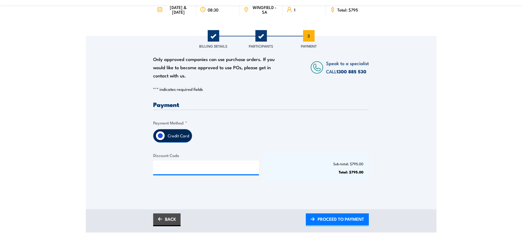
scroll to position [82, 0]
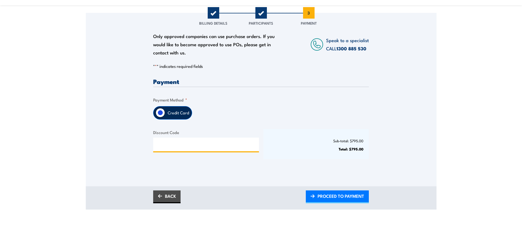
click at [224, 149] on input "Discount Code" at bounding box center [206, 145] width 106 height 14
type input "L"
type input "ELECTRANET"
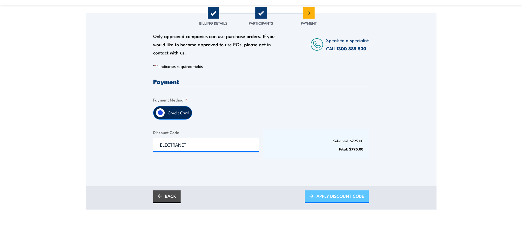
click at [326, 202] on span "APPLY DISCOUNT CODE" at bounding box center [340, 196] width 48 height 15
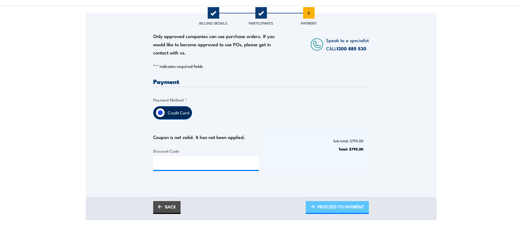
click at [334, 211] on span "PROCEED TO PAYMENT" at bounding box center [340, 207] width 47 height 15
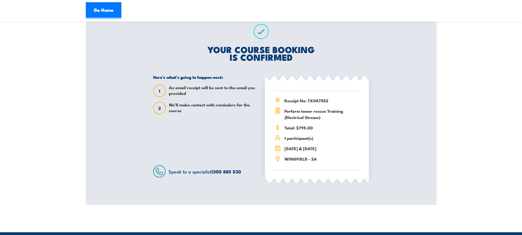
scroll to position [110, 0]
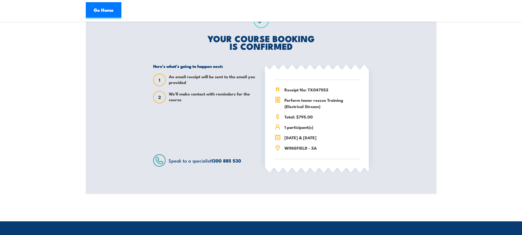
click at [377, 126] on html "Go Home Perform tower rescue Training (Electrical Stream) [DATE] & [DATE] 1 1" at bounding box center [261, 7] width 522 height 235
